Goal: Transaction & Acquisition: Purchase product/service

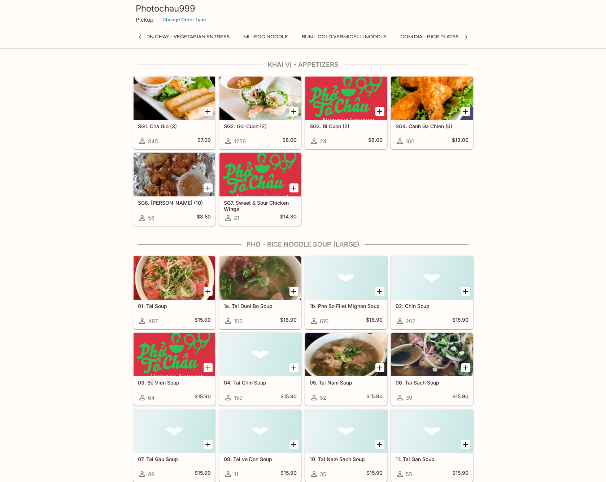
scroll to position [0, 271]
click at [346, 35] on button "Bun - Cold Vermicelli Noodle" at bounding box center [328, 37] width 93 height 10
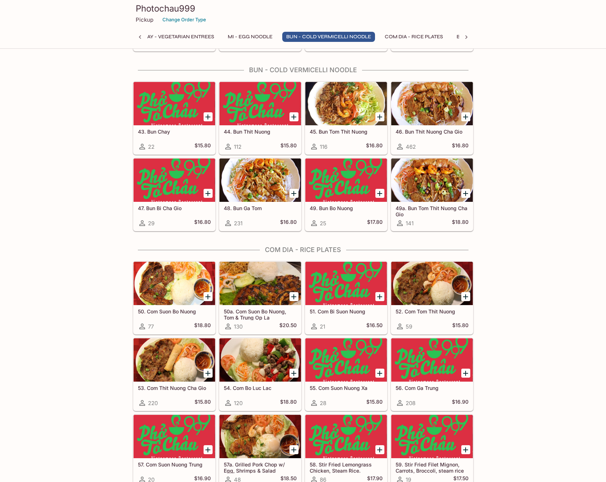
scroll to position [1281, 0]
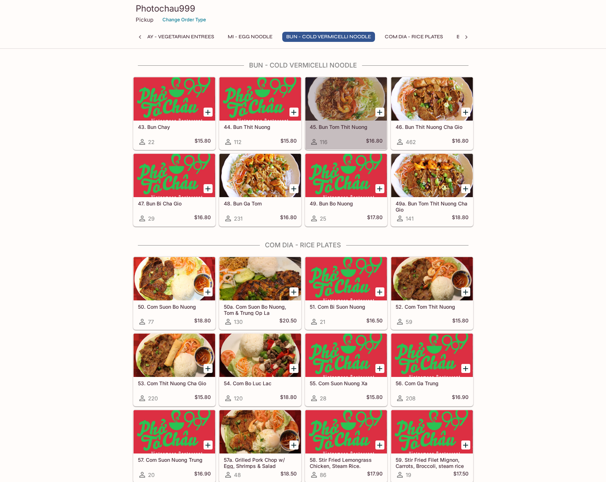
click at [353, 118] on div at bounding box center [346, 98] width 82 height 43
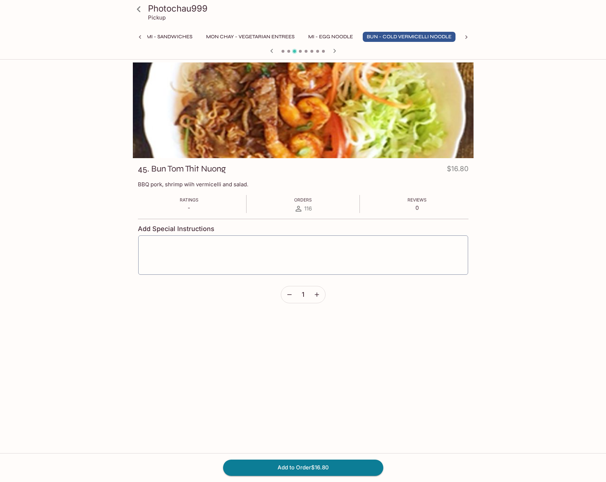
scroll to position [0, 191]
click at [300, 465] on button "Add to Order $16.80" at bounding box center [303, 467] width 160 height 16
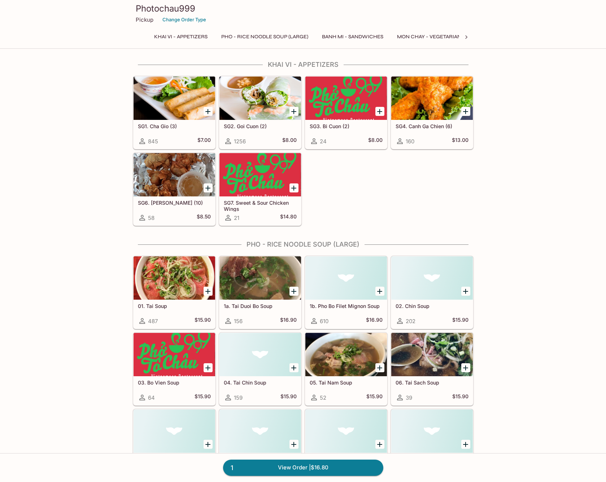
click at [429, 90] on div at bounding box center [432, 98] width 82 height 43
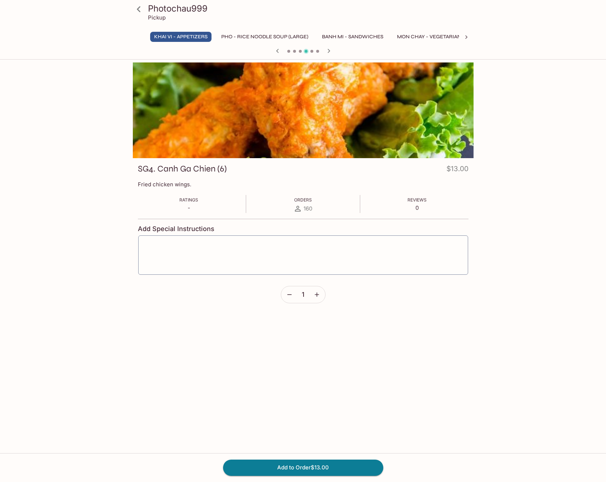
click at [230, 480] on div "Add to Order $13.00" at bounding box center [303, 467] width 606 height 29
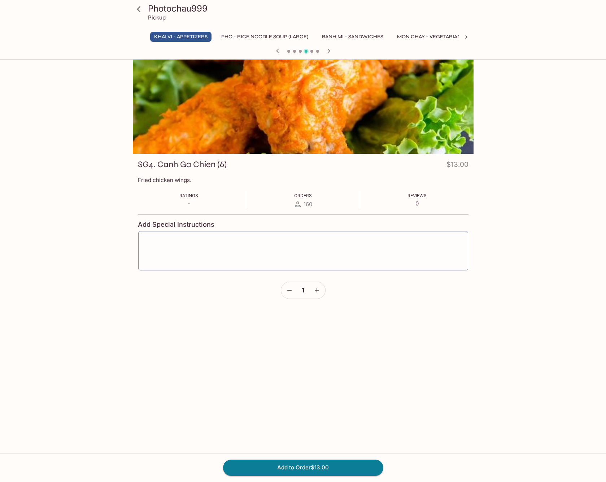
click at [230, 479] on div "Add to Order $13.00" at bounding box center [303, 467] width 606 height 29
click at [237, 471] on button "Add to Order $13.00" at bounding box center [303, 467] width 160 height 16
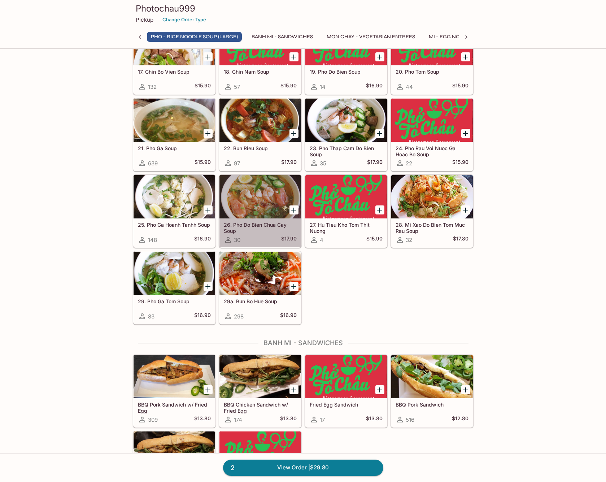
click at [237, 229] on h5 "26. Pho Do Bien Chua Cay Soup" at bounding box center [260, 228] width 73 height 12
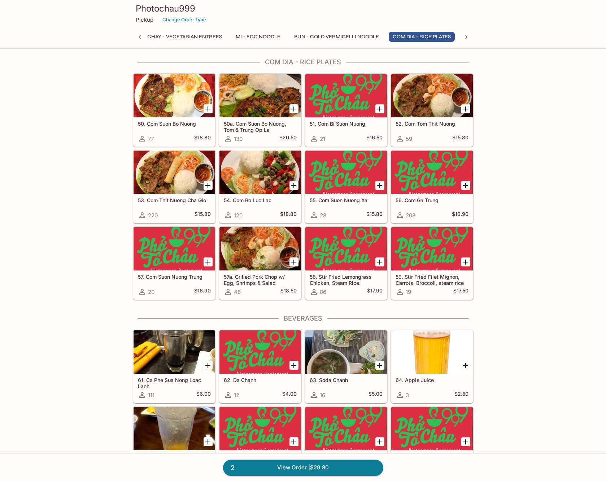
click at [251, 127] on h5 "50a. Com Suon Bo Nuong, Tom & Trung Op La" at bounding box center [260, 127] width 73 height 12
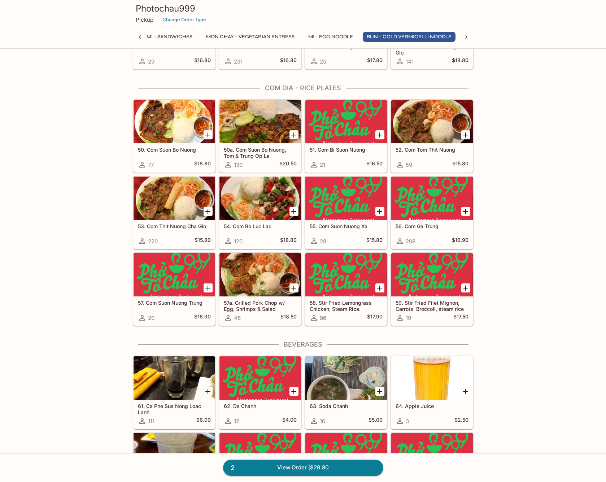
click at [449, 152] on h5 "52. Com Tom Thit Nuong" at bounding box center [432, 150] width 73 height 6
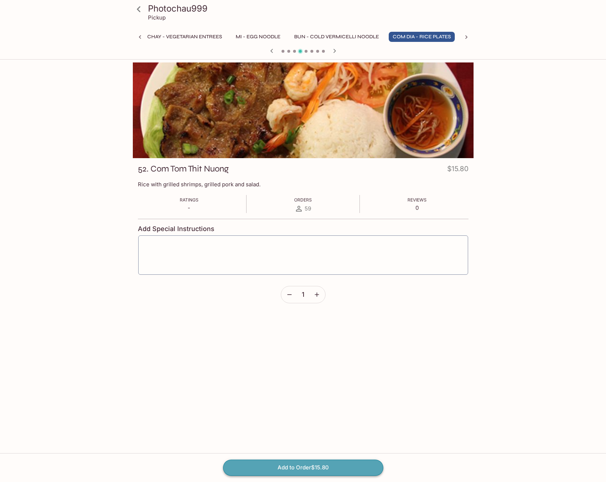
click at [261, 466] on button "Add to Order $15.80" at bounding box center [303, 467] width 160 height 16
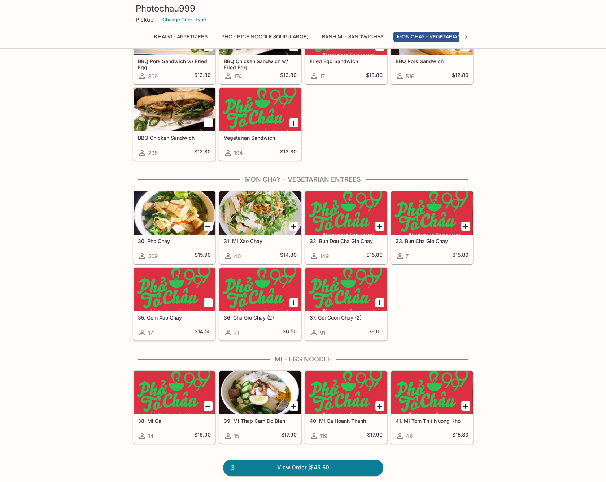
scroll to position [999, 0]
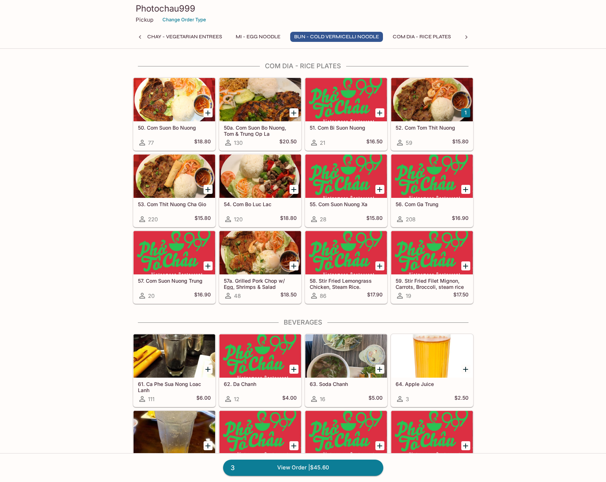
click at [262, 205] on h5 "54. Com Bo Luc Lac" at bounding box center [260, 204] width 73 height 6
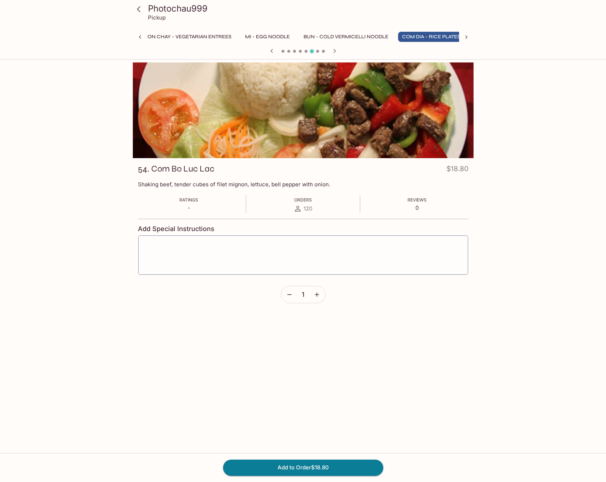
scroll to position [0, 263]
click at [264, 468] on button "Add to Order $18.80" at bounding box center [303, 467] width 160 height 16
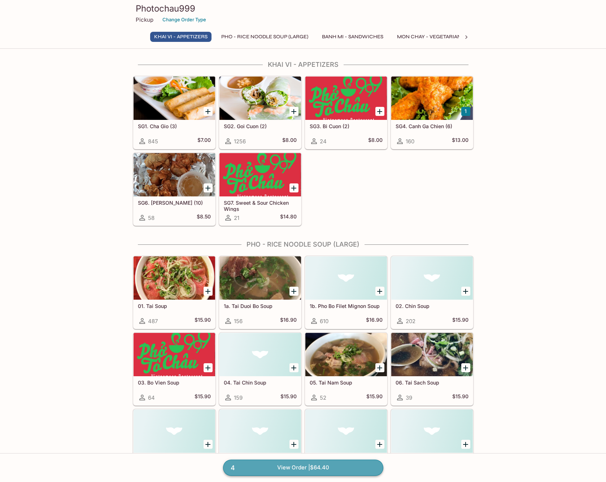
click at [279, 463] on link "4 View Order | $64.40" at bounding box center [303, 467] width 160 height 16
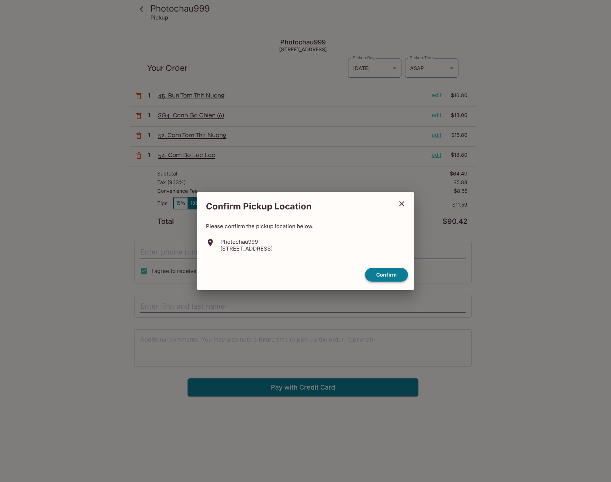
click at [387, 274] on button "Confirm" at bounding box center [386, 275] width 43 height 14
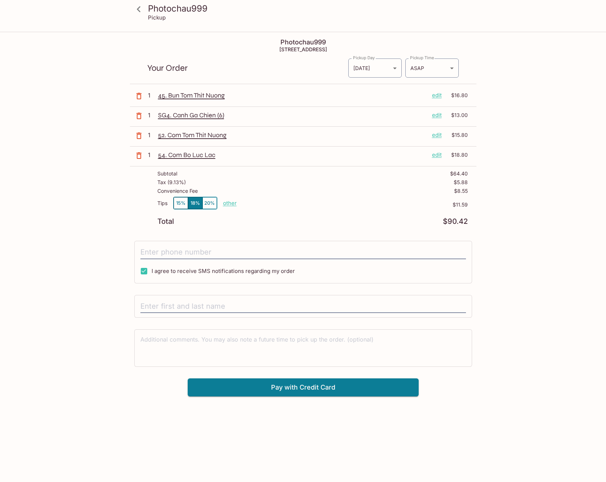
click at [229, 205] on p "other" at bounding box center [230, 203] width 14 height 7
drag, startPoint x: 263, startPoint y: 204, endPoint x: 344, endPoint y: 218, distance: 81.4
click at [344, 218] on div "Subtotal $64.40 Tax ( 9.13% ) $5.88 Convenience Fee $8.55 Tips 15% 18% 20% Done…" at bounding box center [303, 197] width 346 height 63
type input "0.00"
click at [369, 211] on div "Tips 15% 18% 20% Done 0.00 $11.59" at bounding box center [312, 207] width 310 height 21
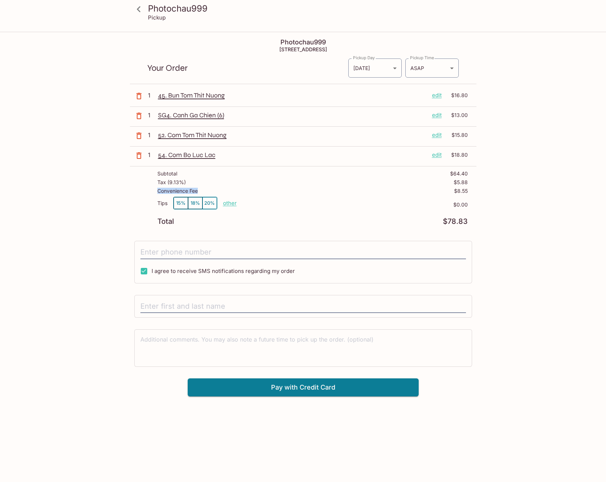
drag, startPoint x: 157, startPoint y: 191, endPoint x: 212, endPoint y: 193, distance: 54.9
click at [211, 192] on div "Subtotal $64.40 Tax ( 9.13% ) $5.88 Convenience Fee $8.55 Tips 15% 18% 20% othe…" at bounding box center [303, 197] width 346 height 63
copy p "Convenience Fee"
